Goal: Use online tool/utility: Utilize a website feature to perform a specific function

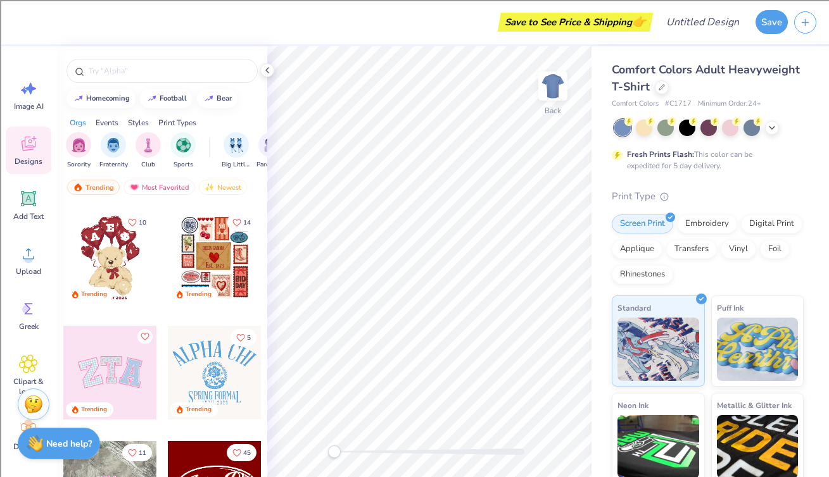
scroll to position [213, 0]
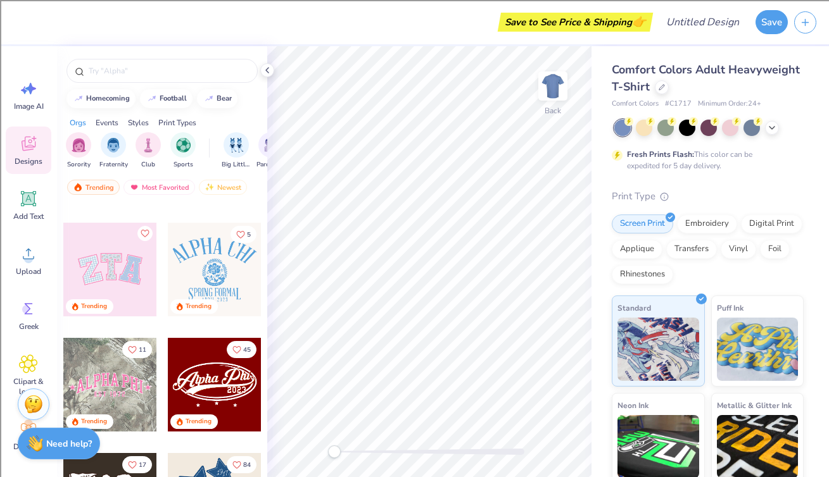
click at [110, 370] on div at bounding box center [110, 385] width 94 height 94
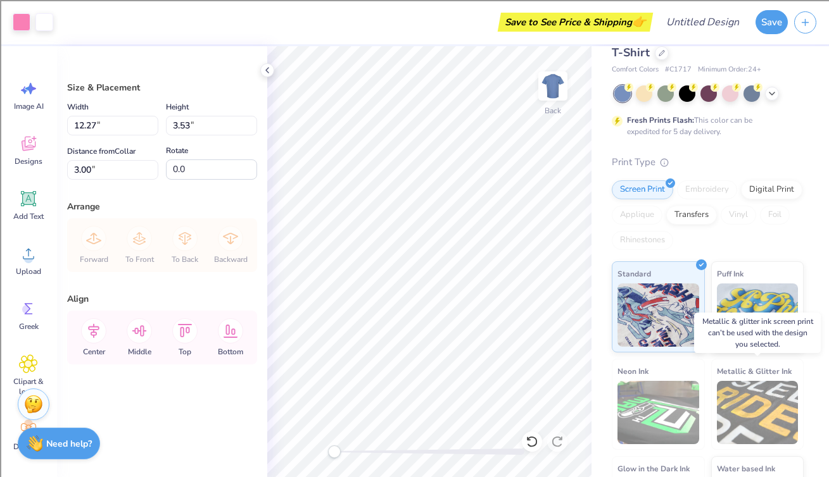
scroll to position [0, 0]
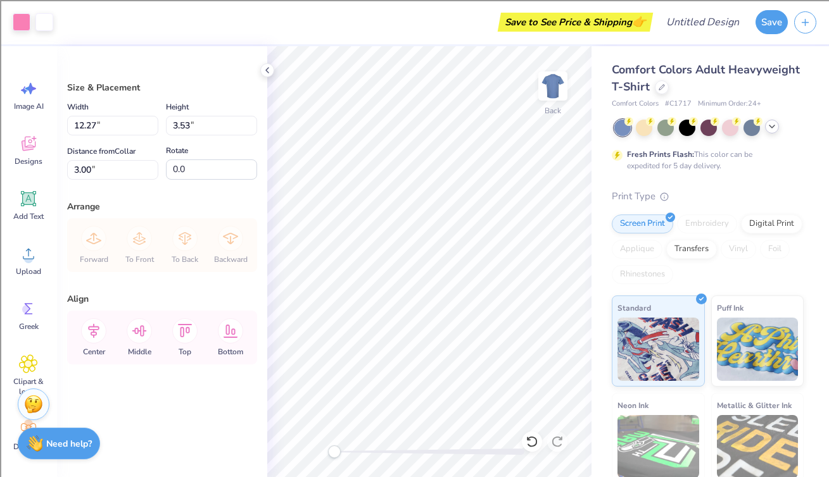
click at [772, 126] on icon at bounding box center [772, 127] width 10 height 10
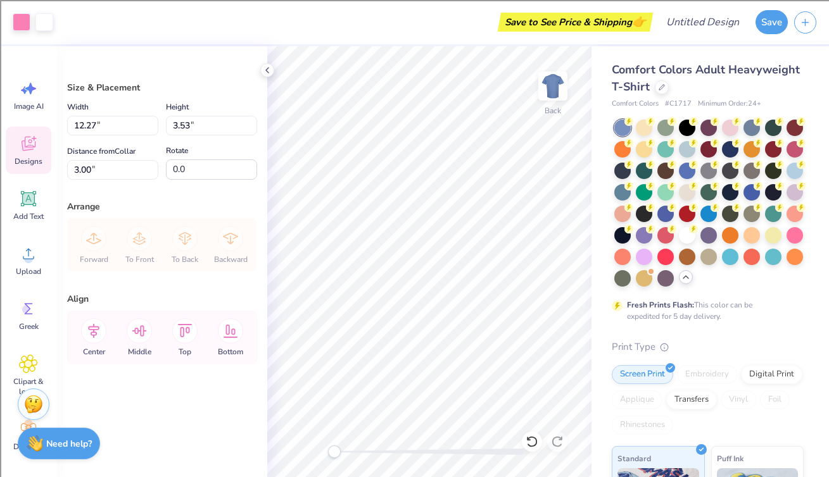
click at [25, 145] on icon at bounding box center [28, 143] width 19 height 19
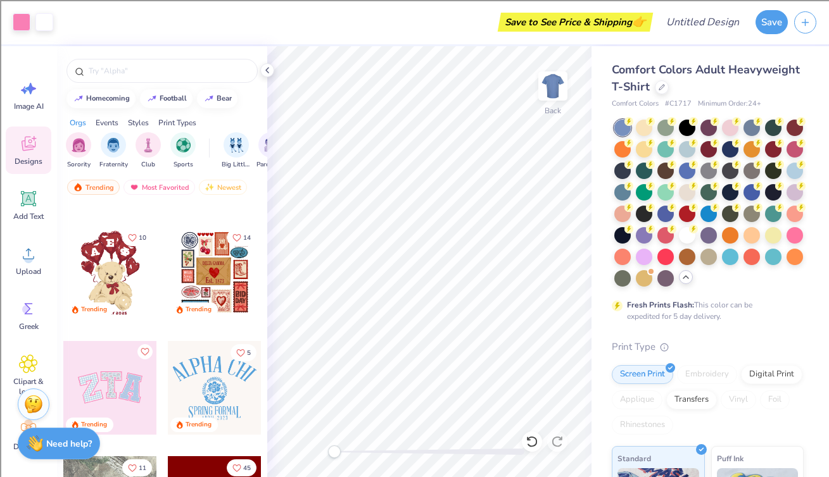
scroll to position [160, 0]
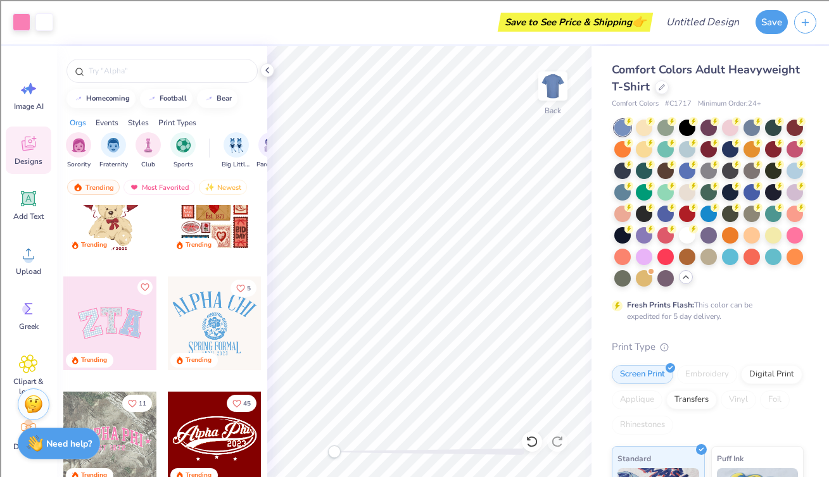
click at [106, 217] on div at bounding box center [110, 208] width 94 height 94
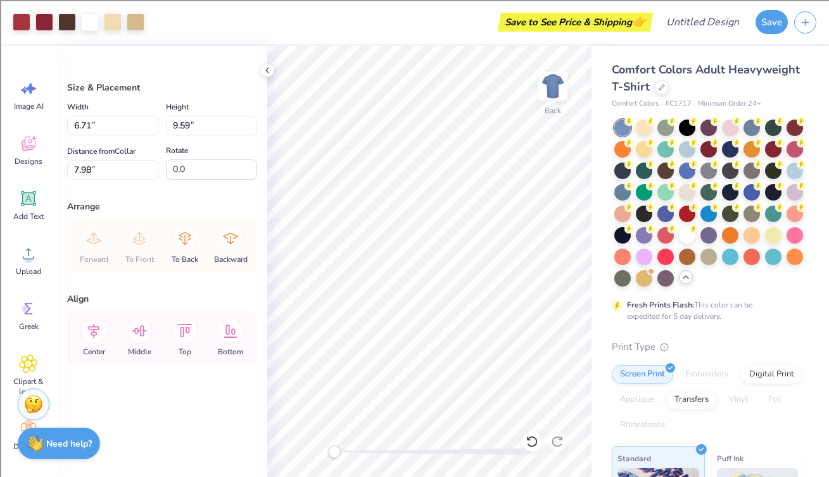
type input "6.71"
type input "9.59"
type input "7.98"
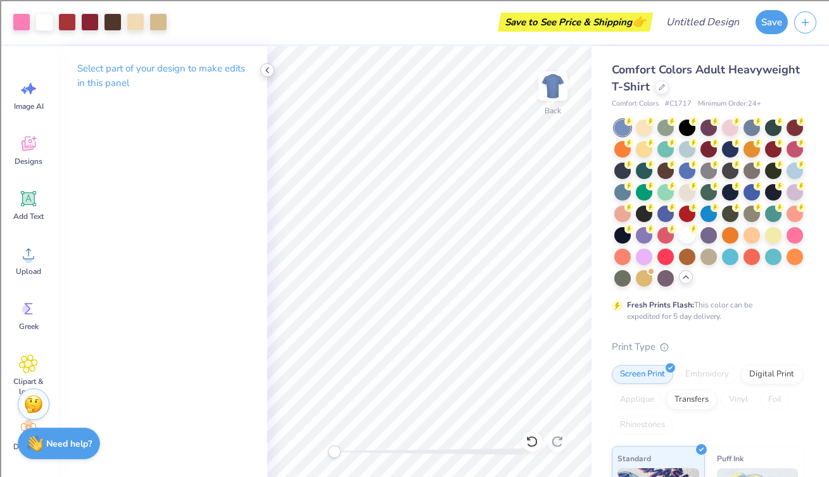
click at [267, 73] on icon at bounding box center [267, 70] width 10 height 10
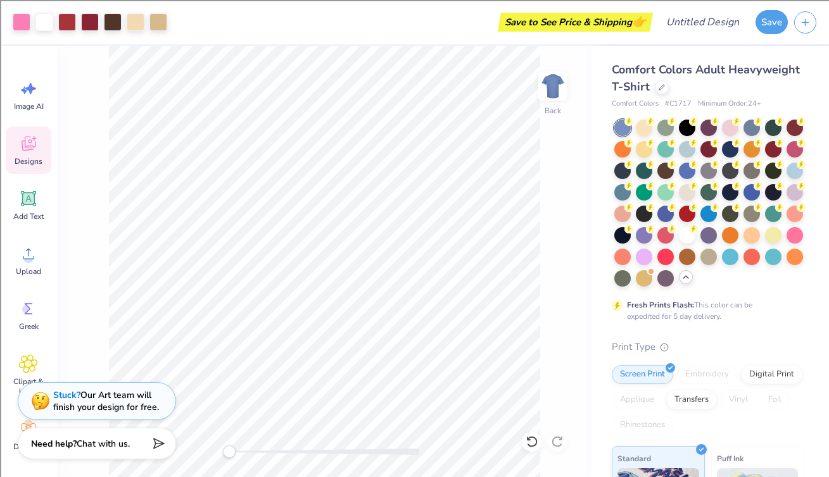
click at [26, 141] on icon at bounding box center [28, 143] width 19 height 19
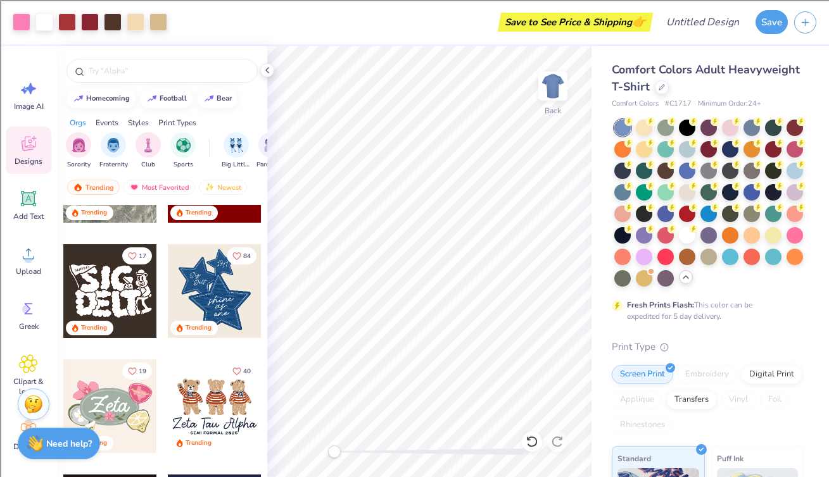
scroll to position [299, 0]
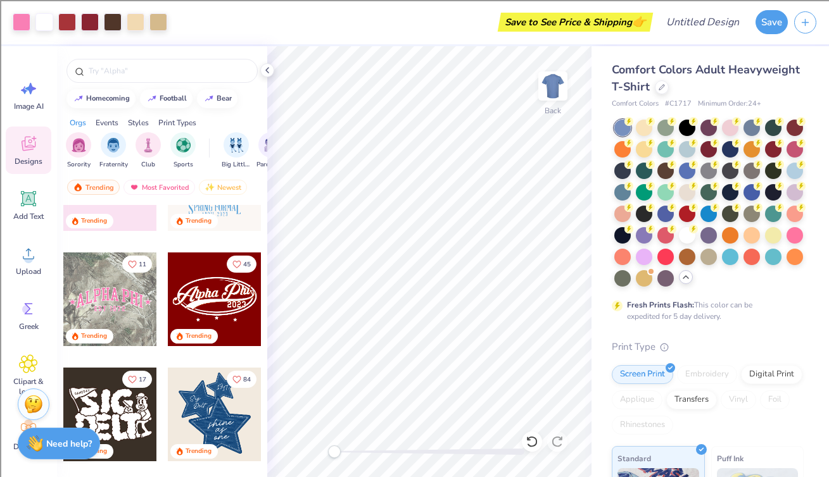
click at [117, 312] on div at bounding box center [110, 300] width 94 height 94
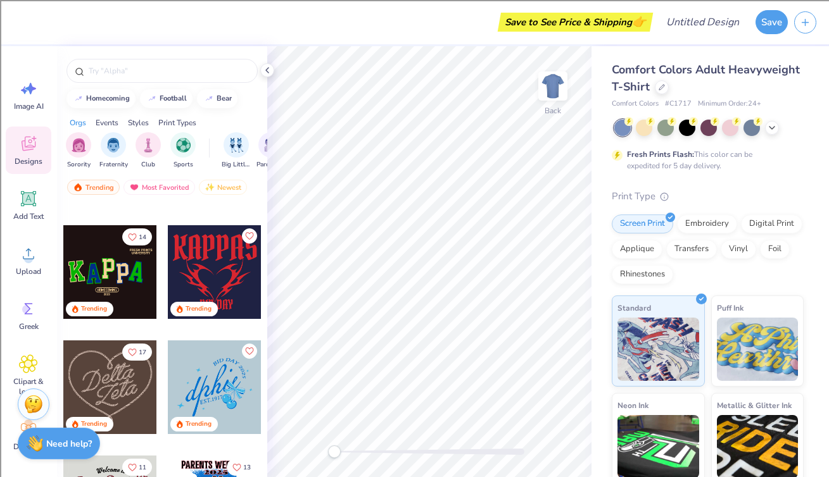
scroll to position [676, 0]
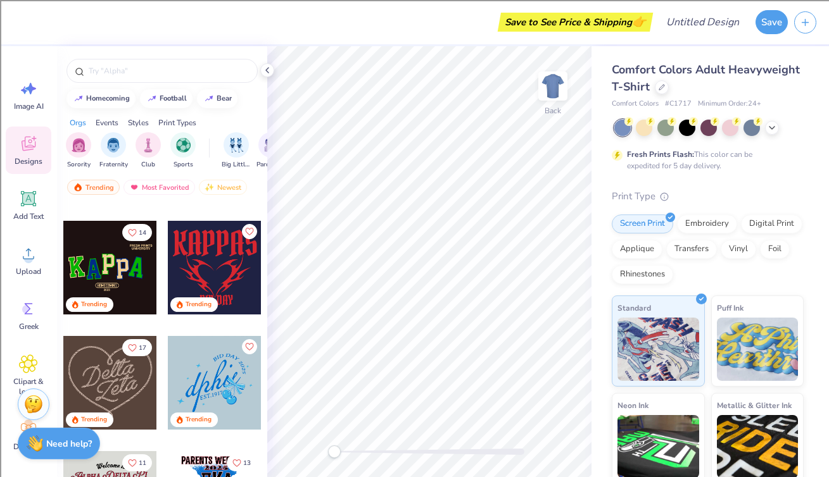
click at [224, 286] on div at bounding box center [215, 268] width 94 height 94
